Goal: Transaction & Acquisition: Purchase product/service

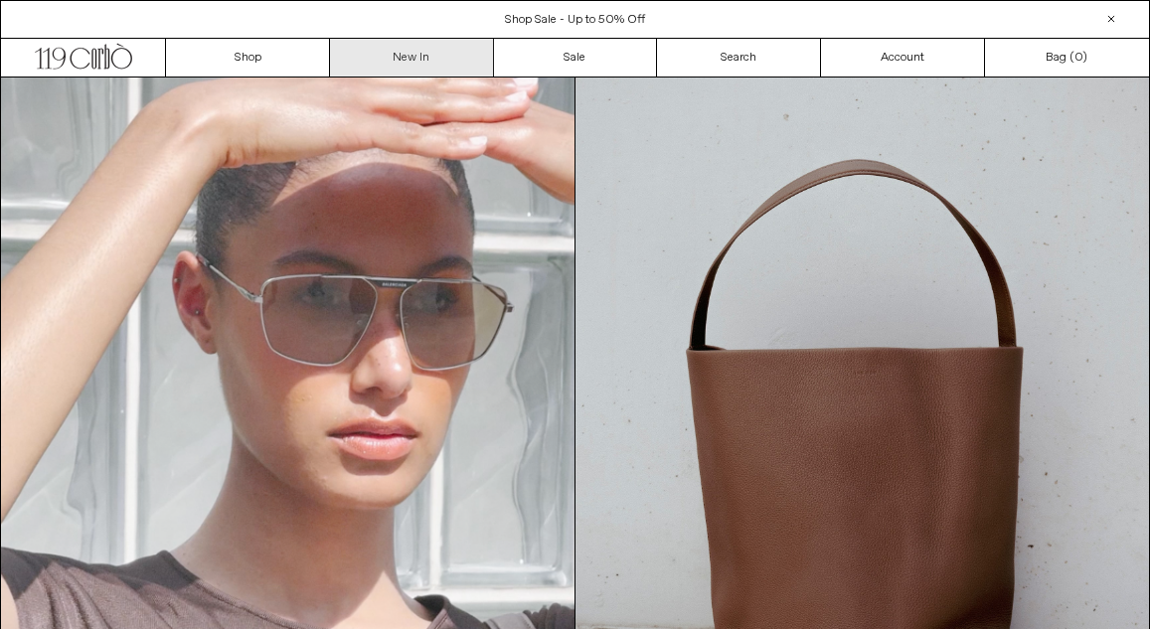
click at [424, 55] on link "New In" at bounding box center [412, 58] width 164 height 38
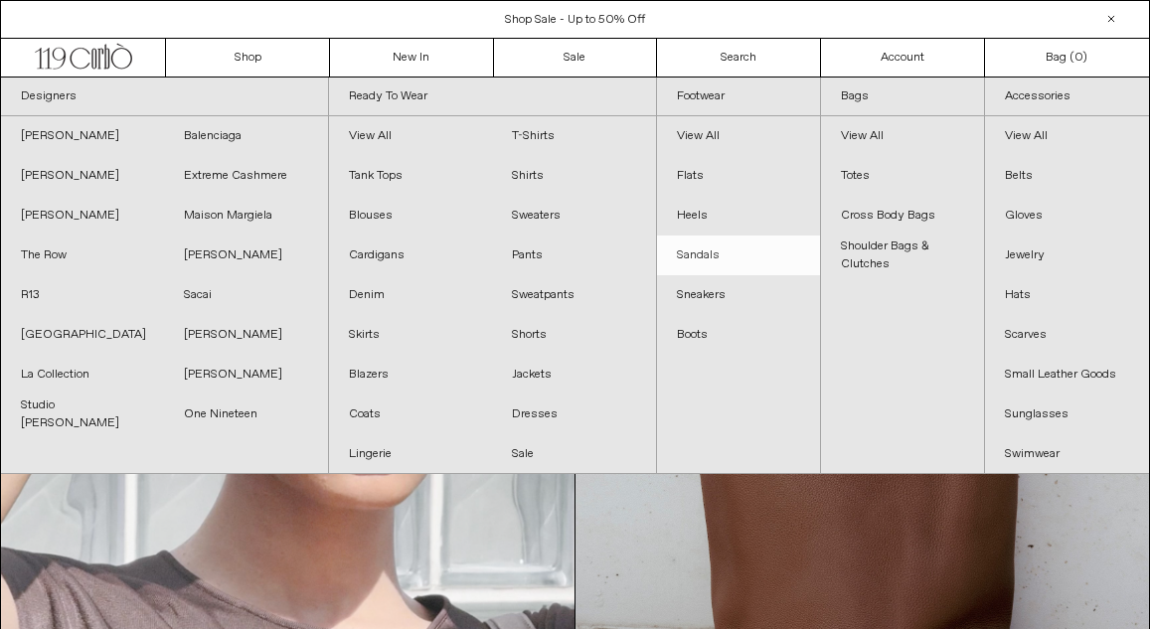
click at [722, 258] on link "Sandals" at bounding box center [738, 256] width 163 height 40
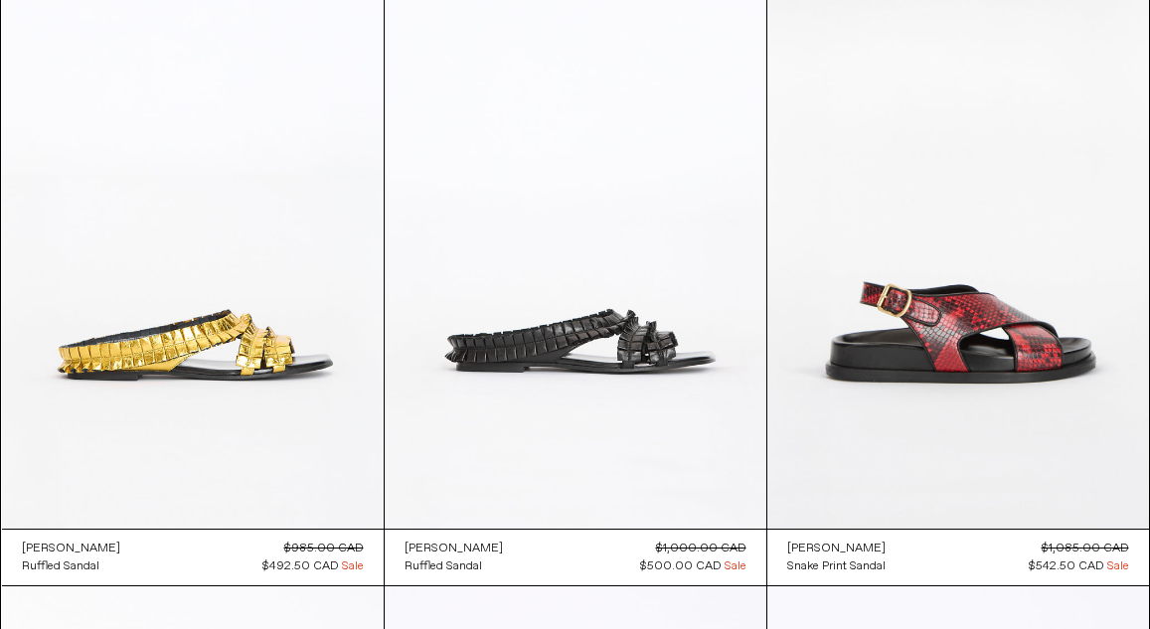
scroll to position [1429, 0]
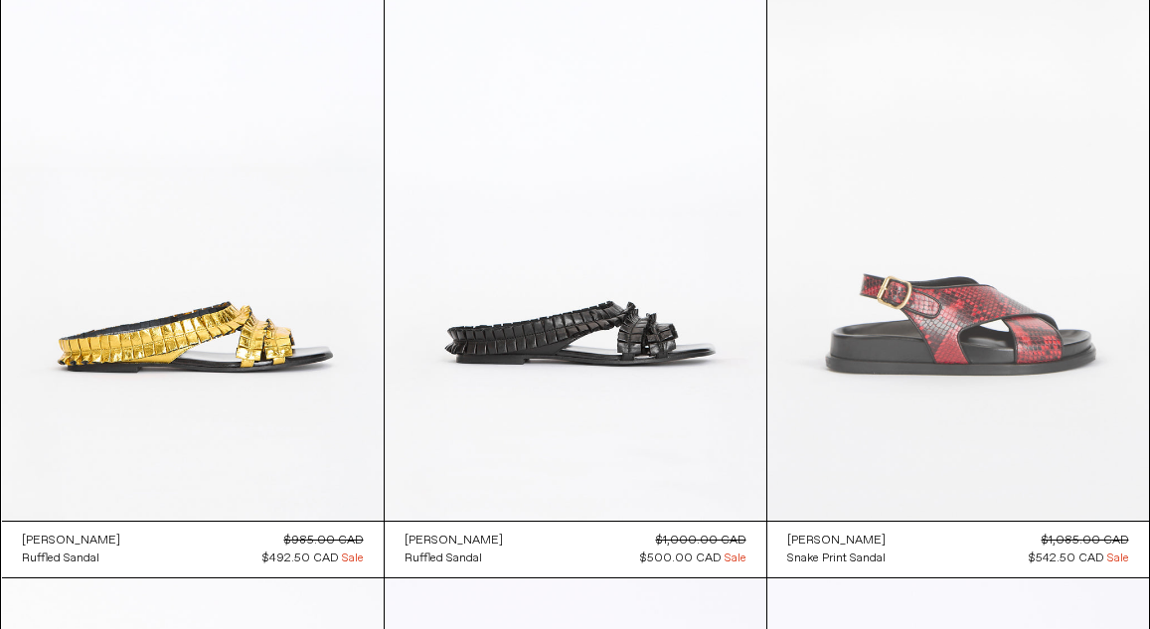
click at [881, 284] on at bounding box center [959, 234] width 382 height 573
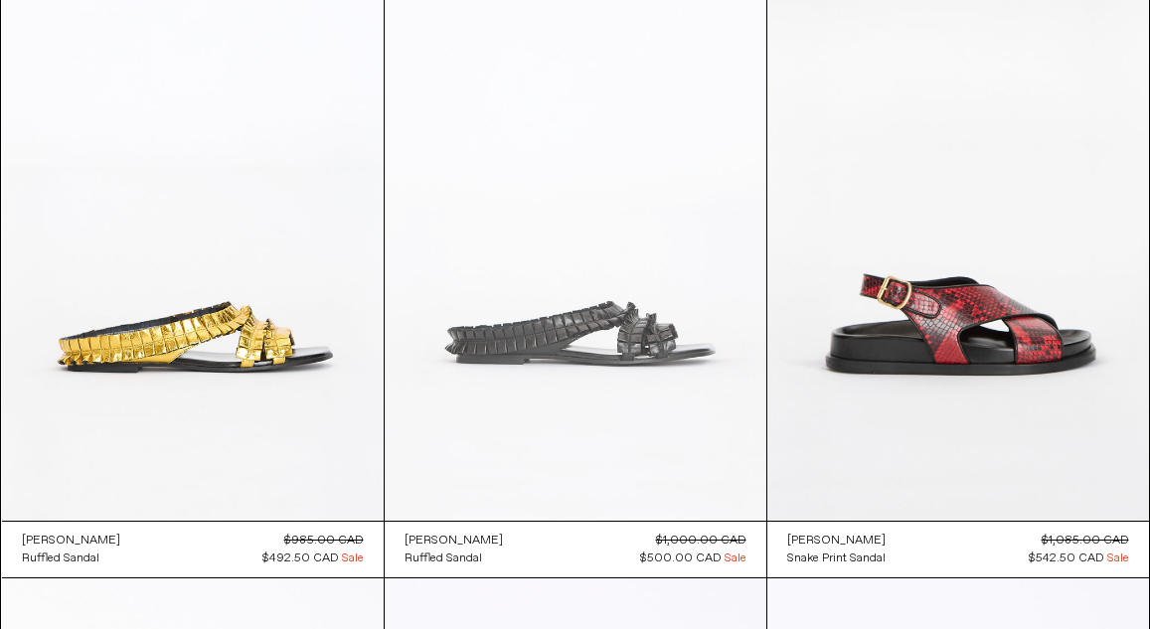
click at [511, 297] on at bounding box center [576, 234] width 382 height 573
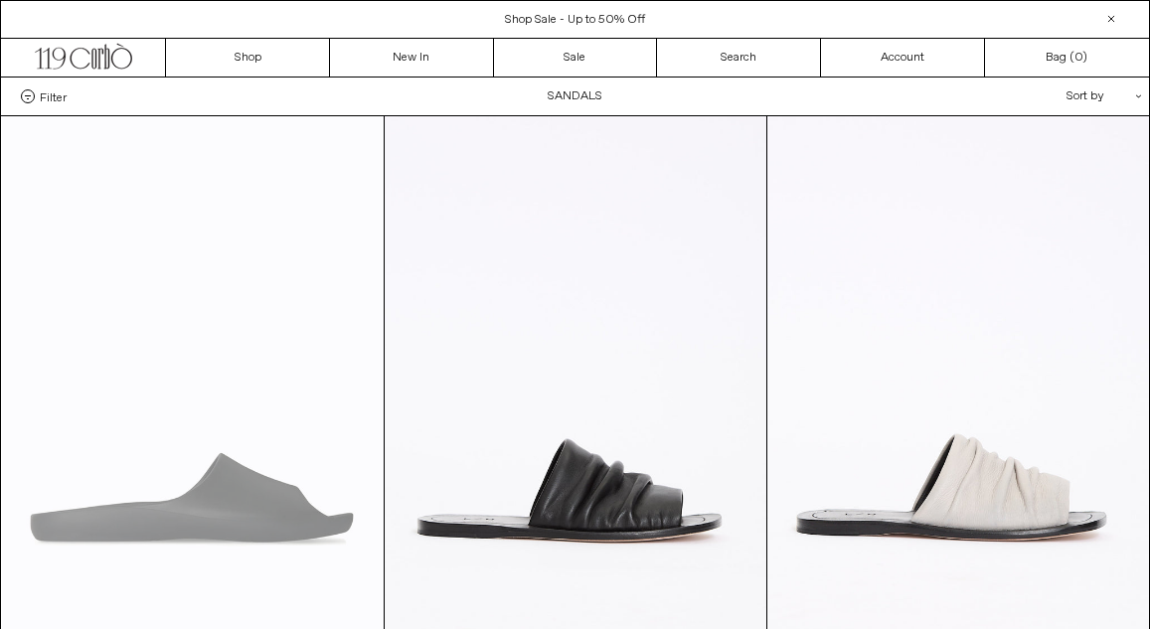
scroll to position [0, 0]
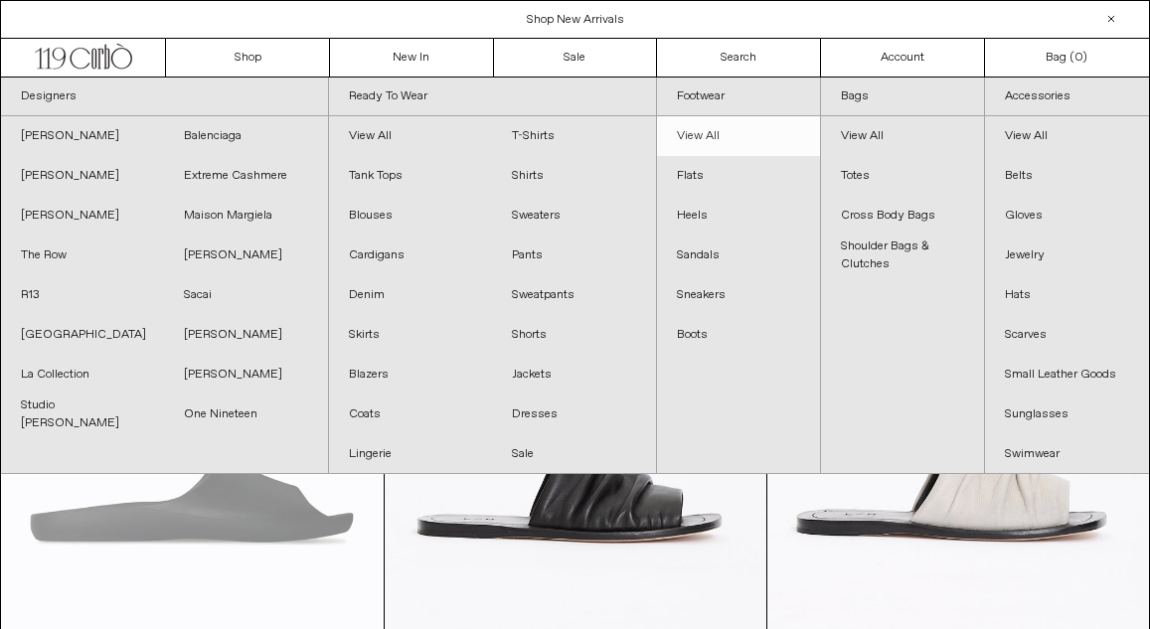
click at [716, 126] on link "View All" at bounding box center [738, 136] width 163 height 40
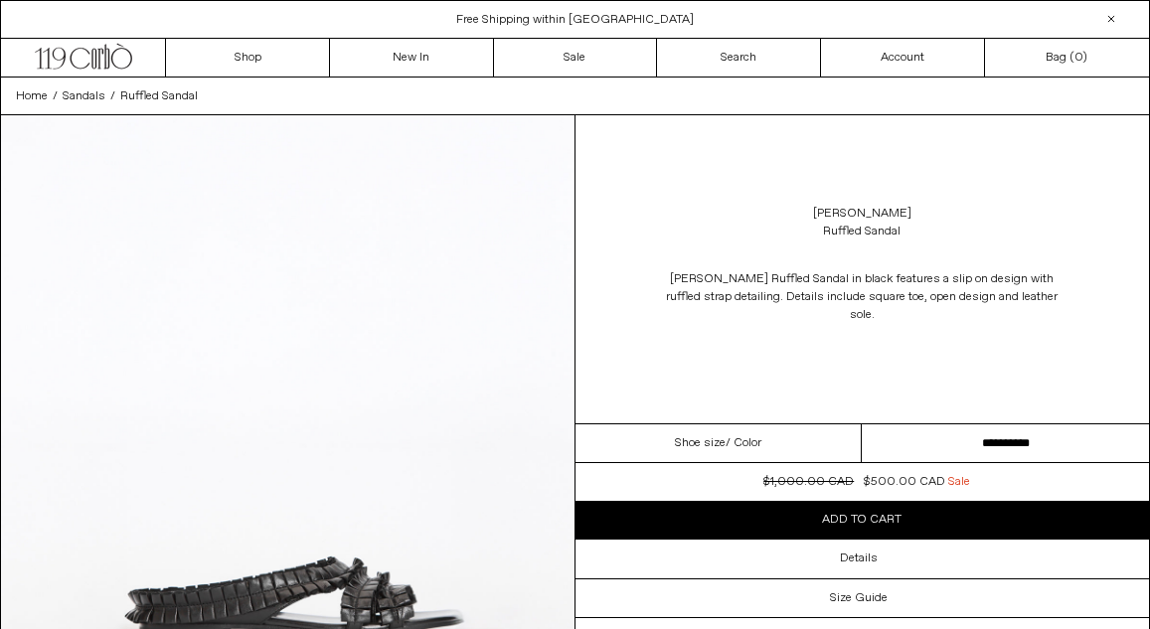
click at [1017, 438] on select "**********" at bounding box center [1005, 444] width 287 height 39
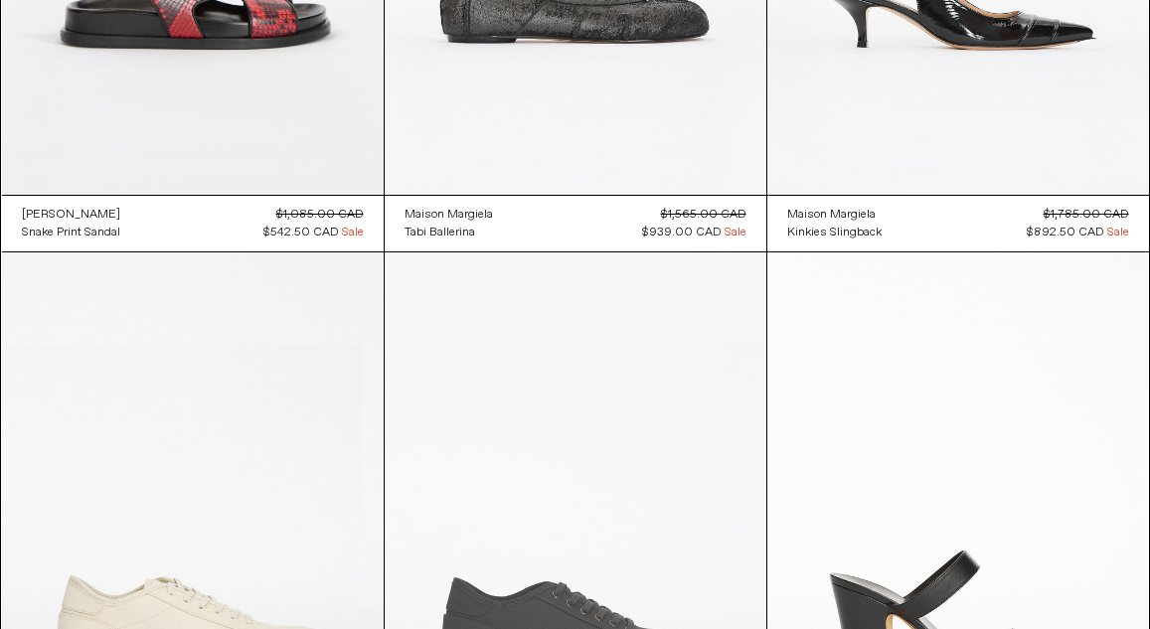
scroll to position [4234, 0]
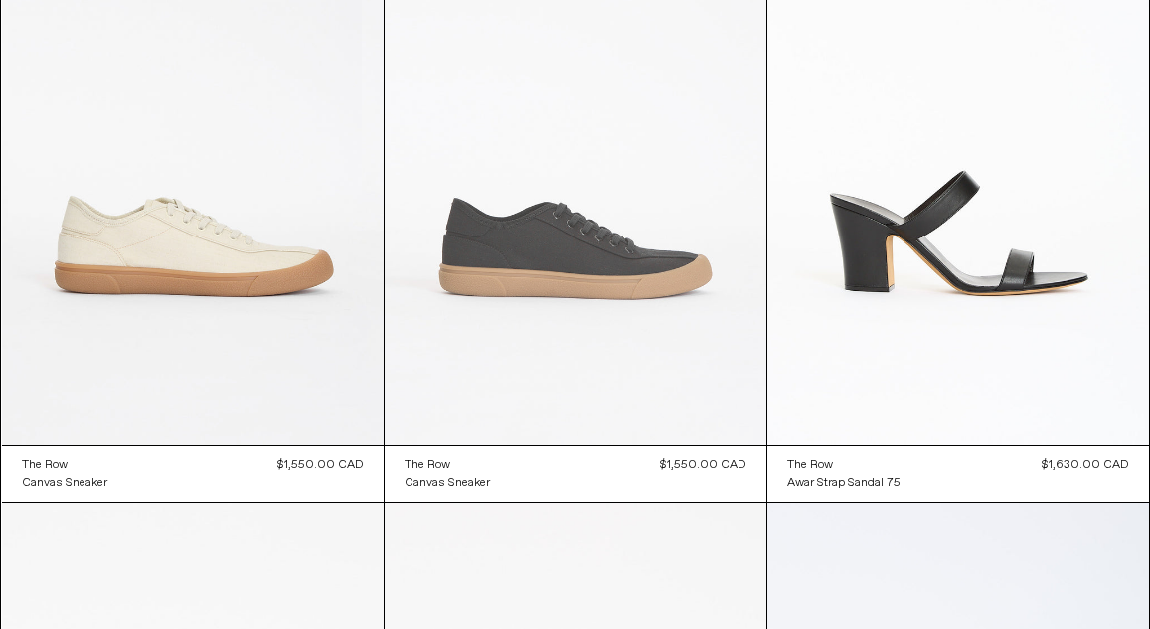
scroll to position [4676, 0]
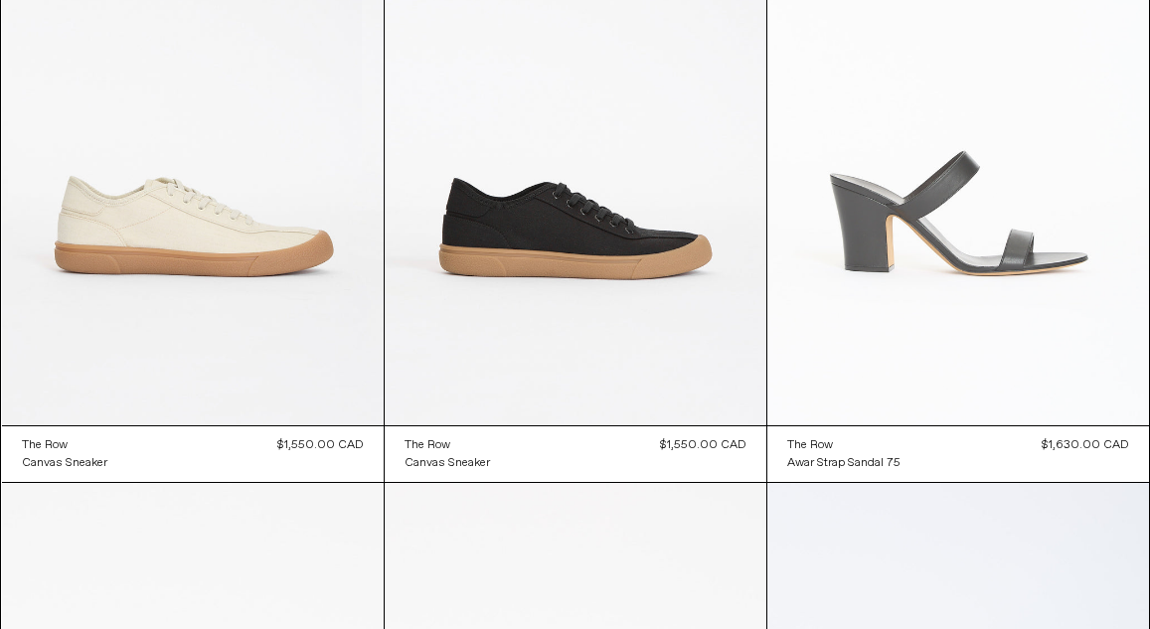
click at [983, 287] on at bounding box center [959, 139] width 382 height 573
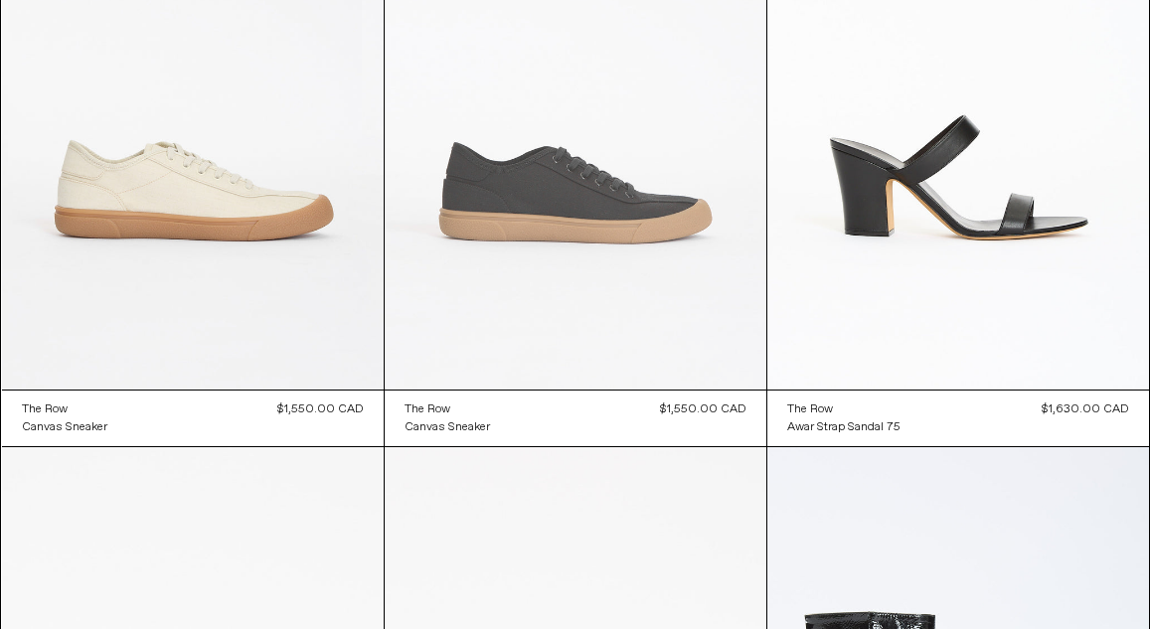
scroll to position [4761, 0]
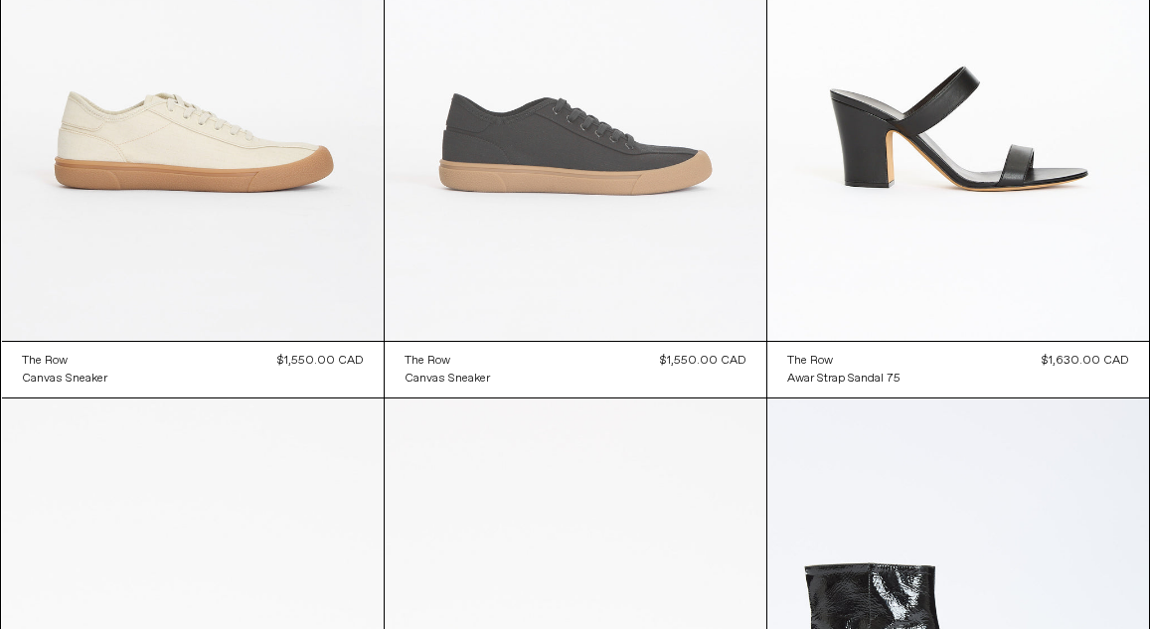
click at [537, 140] on at bounding box center [576, 54] width 382 height 573
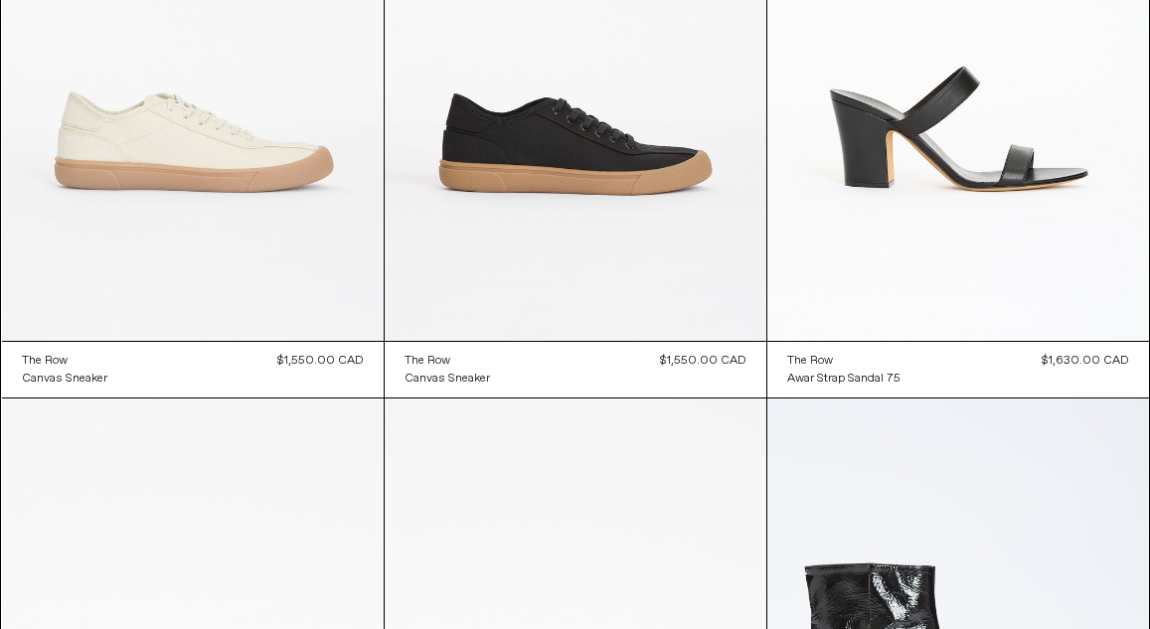
click at [207, 161] on at bounding box center [193, 54] width 382 height 573
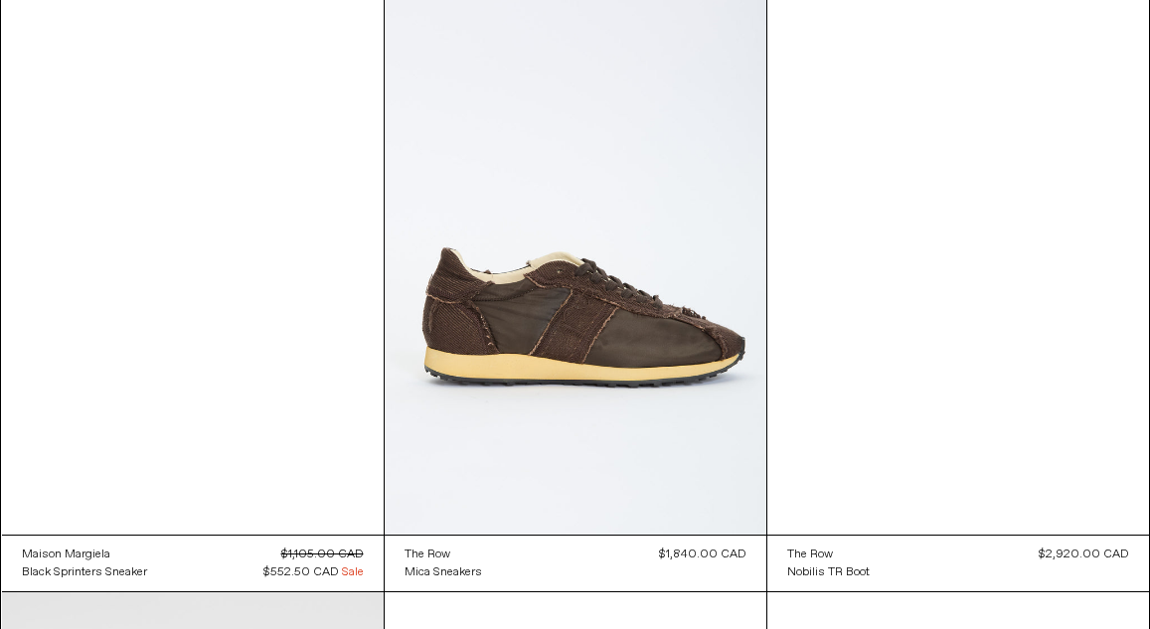
scroll to position [5874, 0]
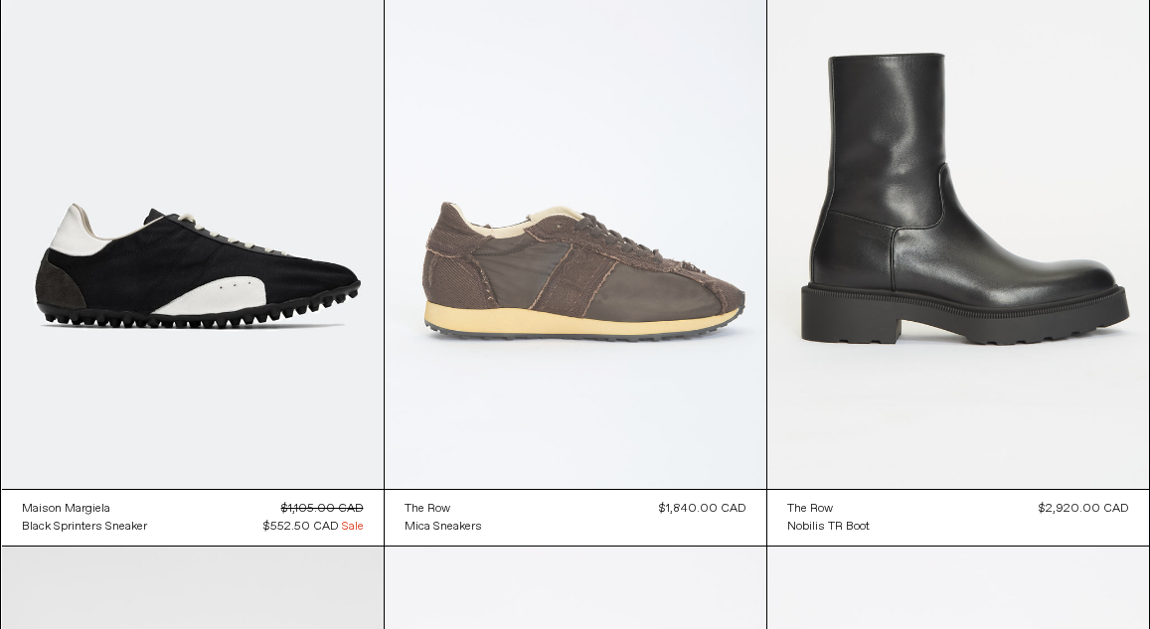
click at [611, 284] on at bounding box center [576, 202] width 382 height 573
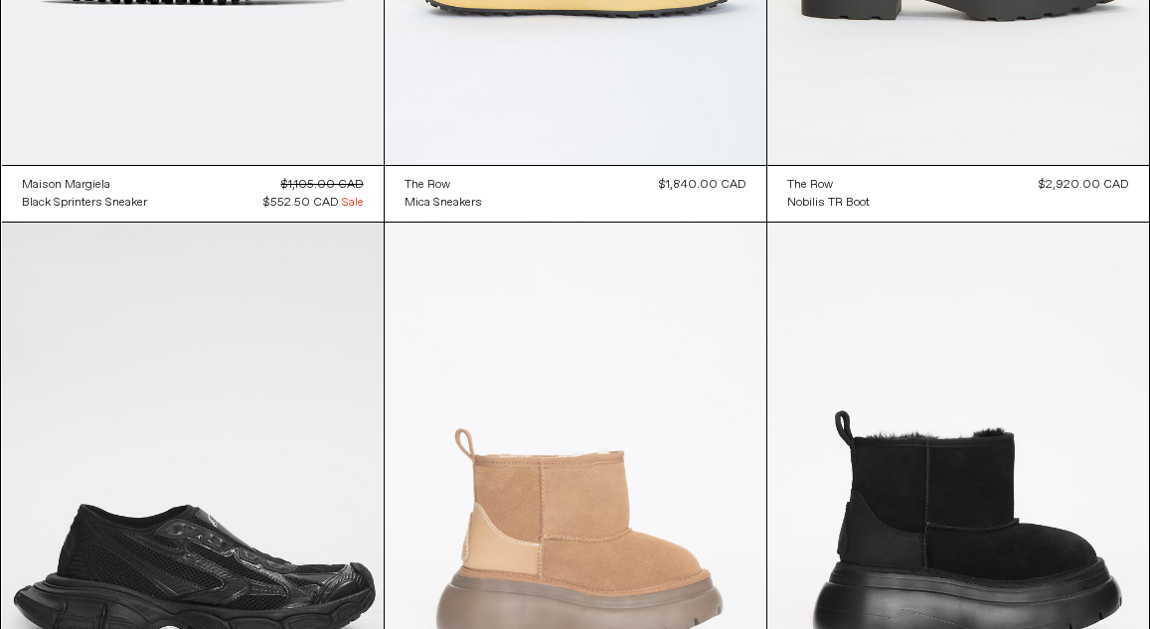
scroll to position [6121, 0]
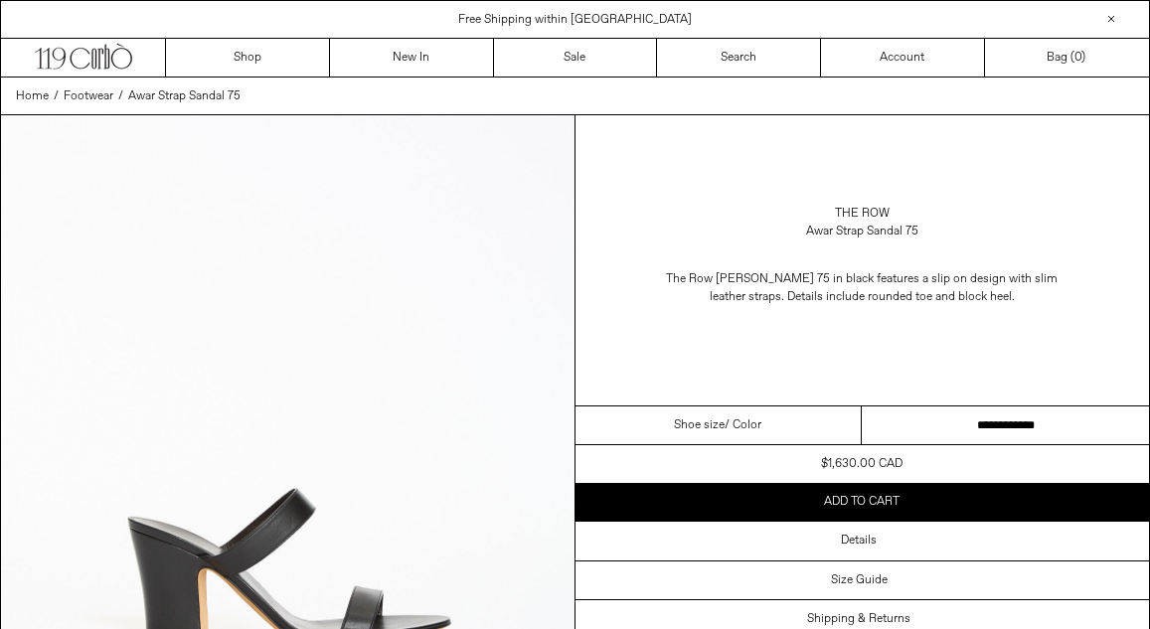
click at [1024, 425] on select "**********" at bounding box center [1005, 426] width 287 height 39
